Goal: Communication & Community: Participate in discussion

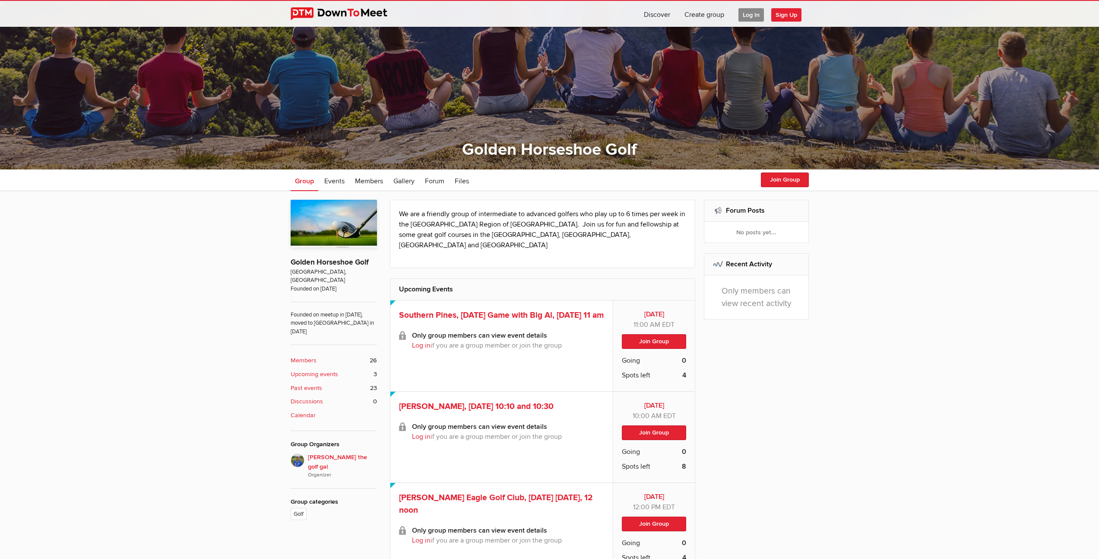
scroll to position [176, 0]
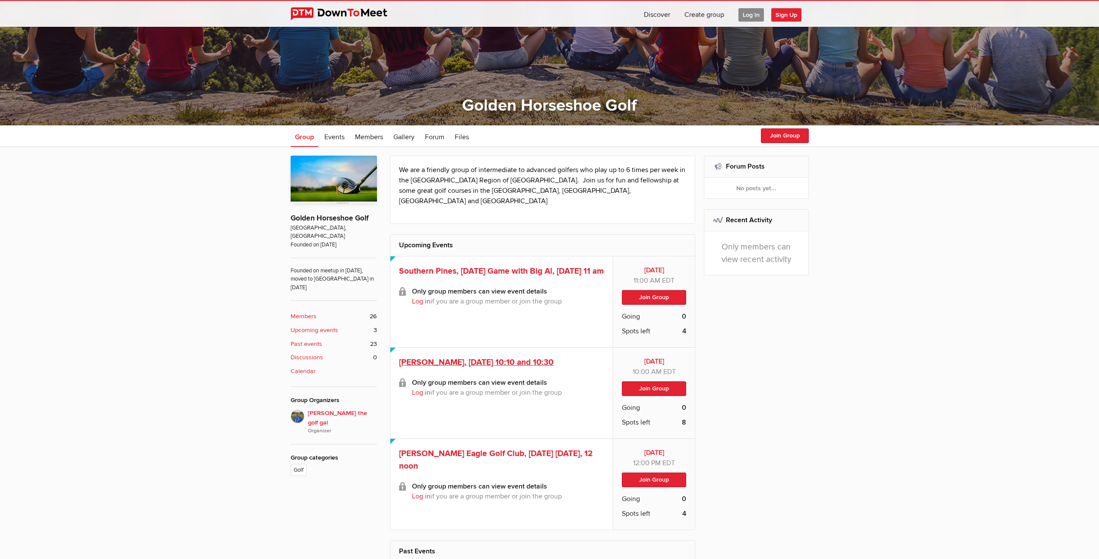
click at [519, 357] on span "[PERSON_NAME], [DATE] 10:10 and 10:30" at bounding box center [476, 362] width 155 height 10
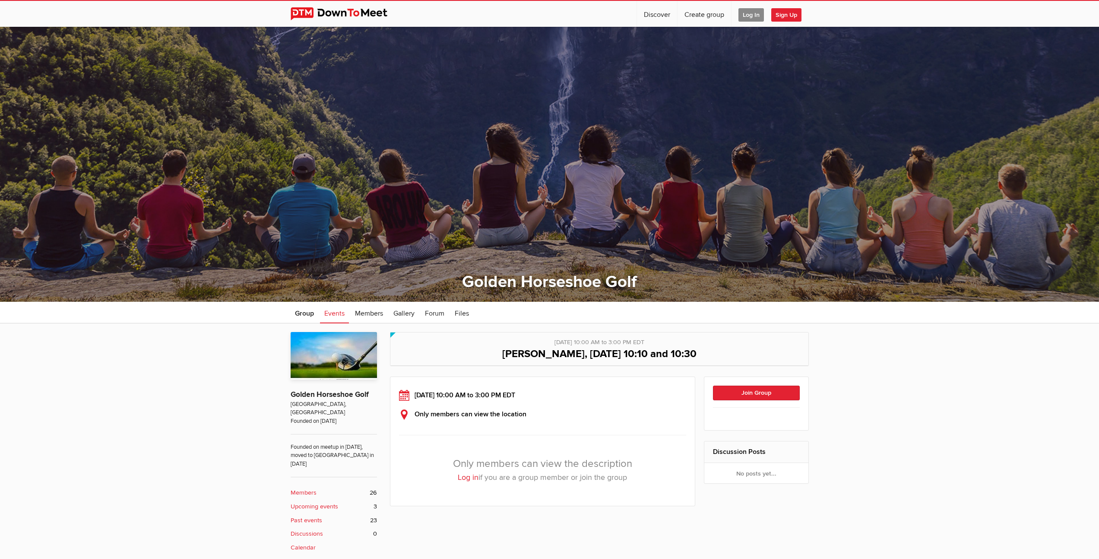
click at [746, 15] on span "Log In" at bounding box center [751, 14] width 25 height 13
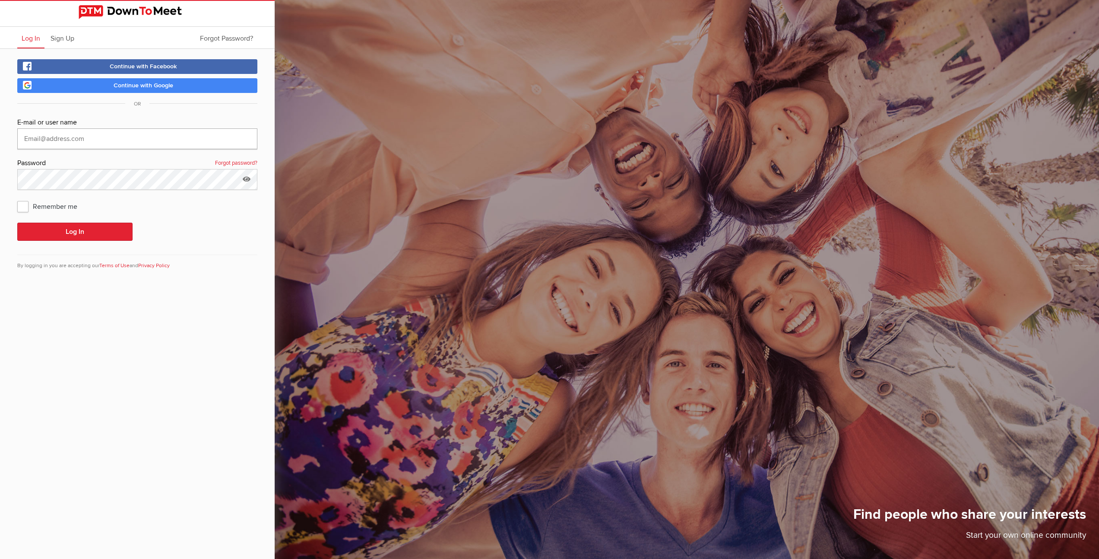
click at [155, 137] on input "text" at bounding box center [137, 138] width 240 height 21
type input "mbegin@cogeco.ca"
click at [89, 236] on button "Log In" at bounding box center [74, 231] width 115 height 18
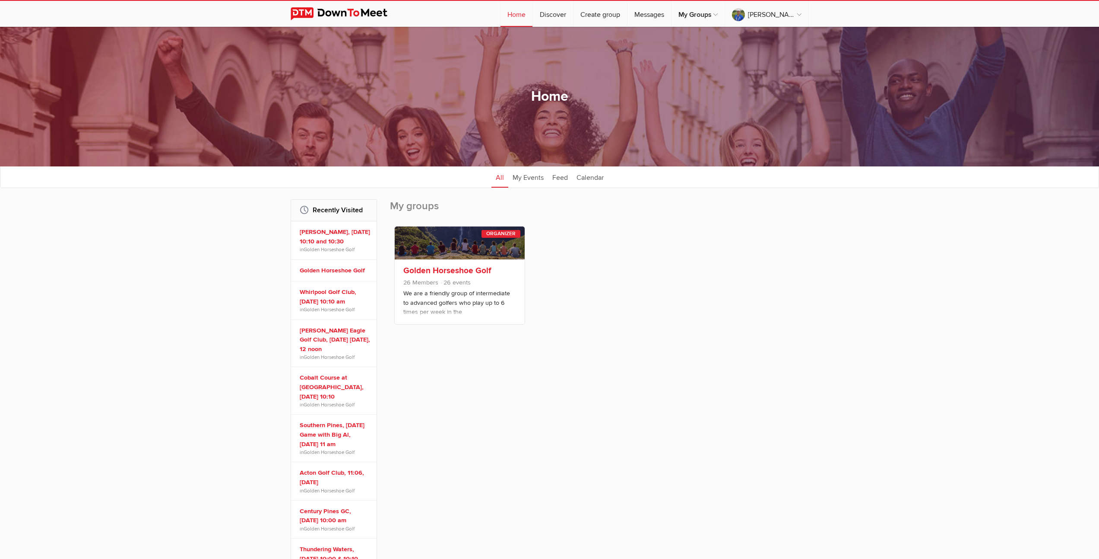
click at [465, 268] on link "Golden Horseshoe Golf" at bounding box center [447, 270] width 88 height 10
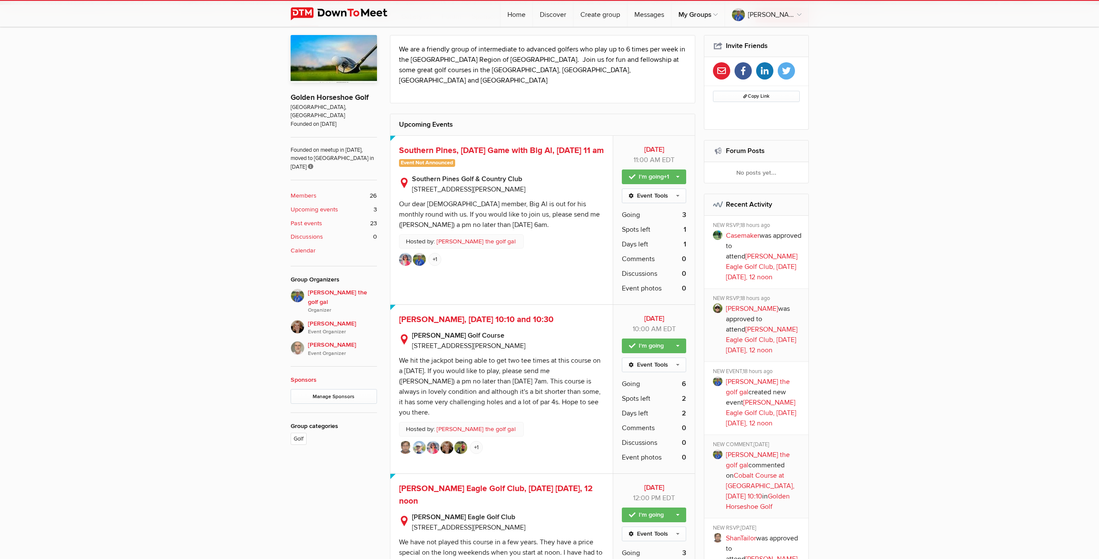
scroll to position [404, 0]
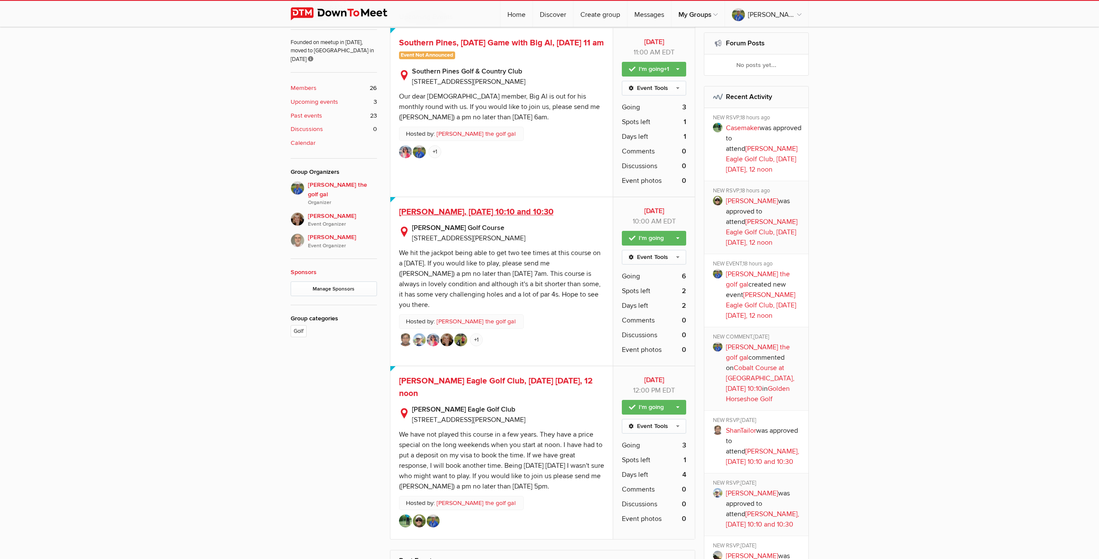
click at [500, 206] on span "Scarlett Woods, Saturday, October 11th, 10:10 and 10:30" at bounding box center [476, 211] width 155 height 10
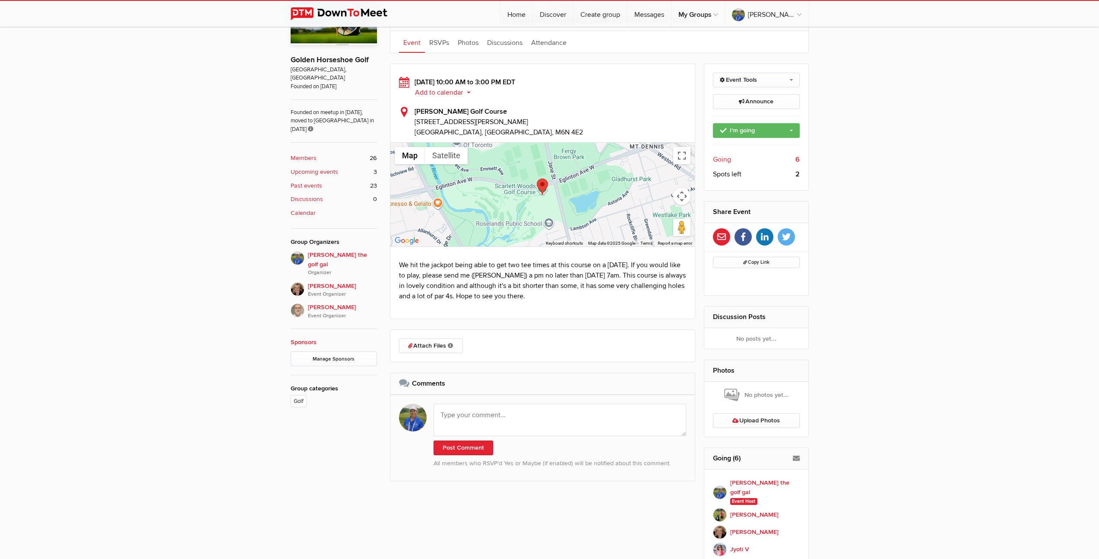
scroll to position [435, 0]
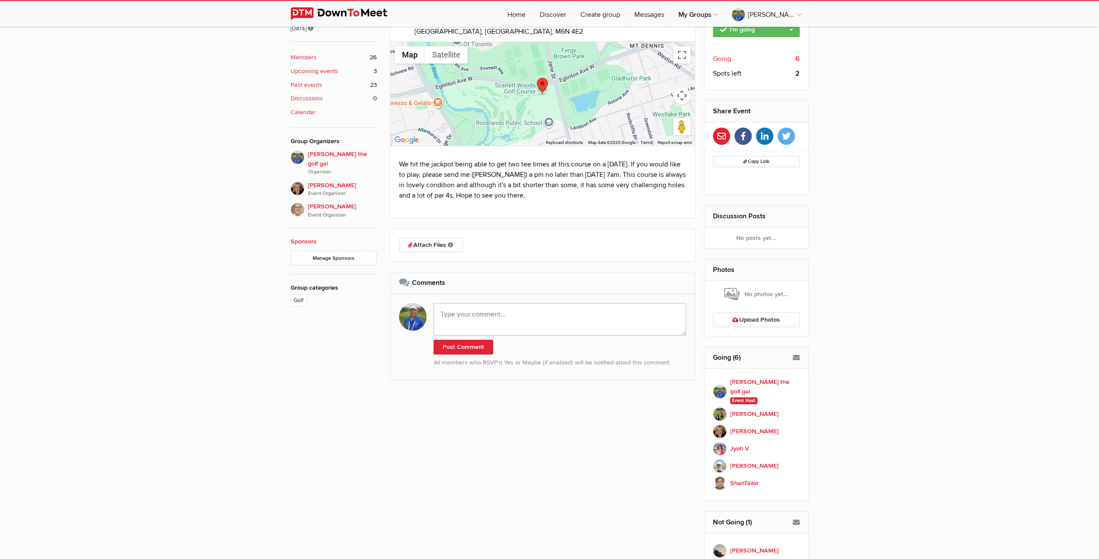
click at [532, 328] on textarea at bounding box center [560, 319] width 253 height 32
paste textarea "Good morning everyone. Here are the groups for Saturday - 10:10 - Jyoti, Caroli…"
type textarea "Good morning everyone. Here are the groups for Saturday - 10:10 - Jyoti, Caroli…"
click at [468, 354] on button "Post Comment" at bounding box center [464, 353] width 60 height 15
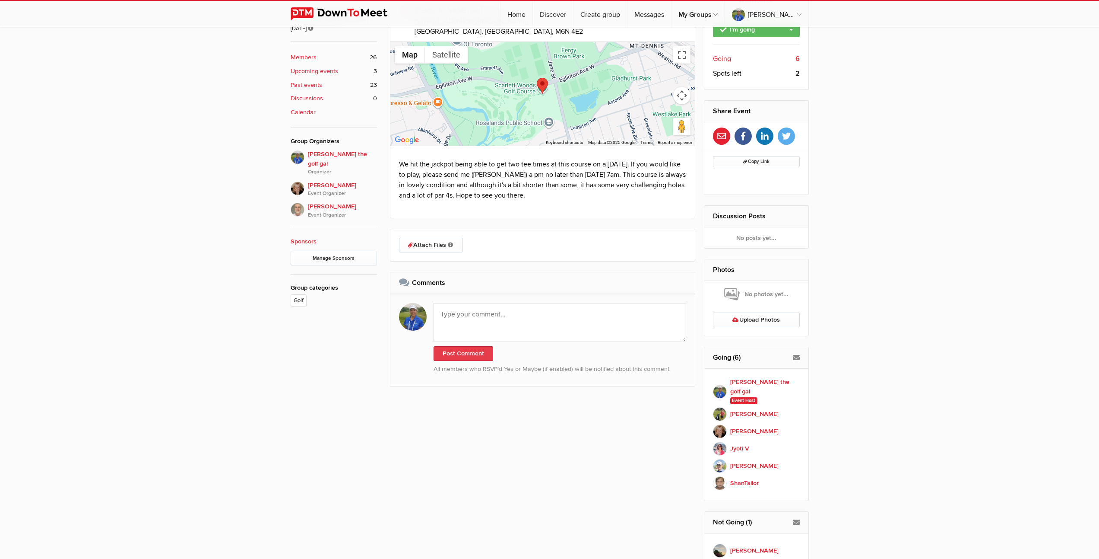
scroll to position [0, 0]
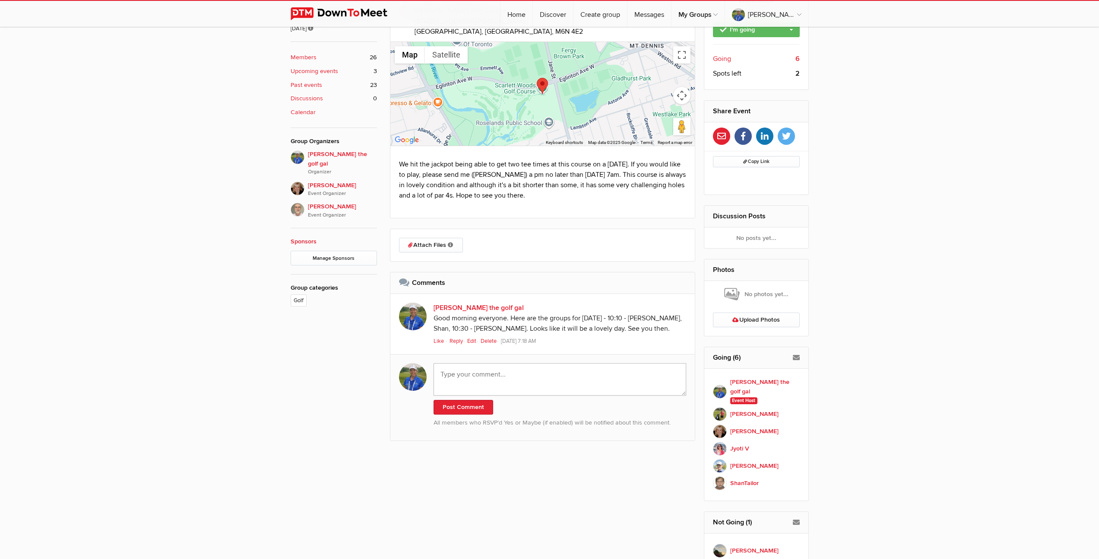
click at [469, 370] on textarea at bounding box center [560, 379] width 253 height 32
type textarea "I forgot to mention - the tee time at 10:10 is under the name Victoria Friedric…"
click at [462, 408] on button "Post Comment" at bounding box center [464, 407] width 60 height 15
